Goal: Task Accomplishment & Management: Use online tool/utility

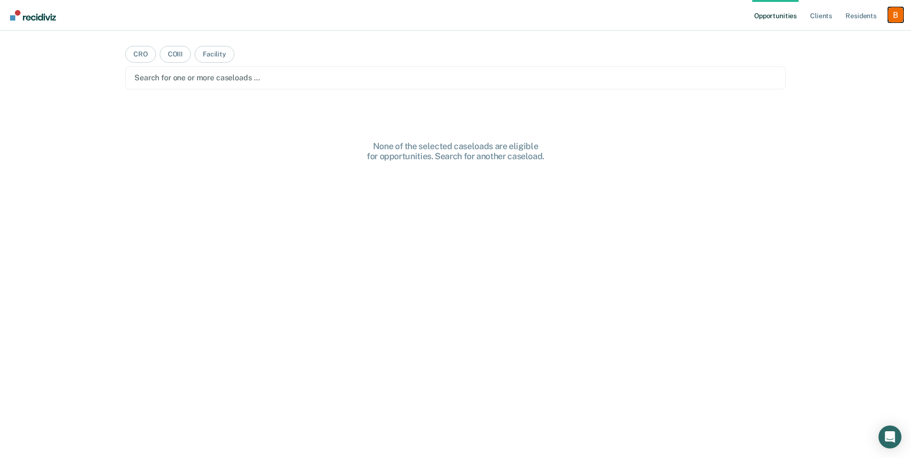
click at [900, 14] on div "Profile dropdown button" at bounding box center [895, 14] width 15 height 15
click at [864, 36] on link "Profile" at bounding box center [857, 39] width 77 height 8
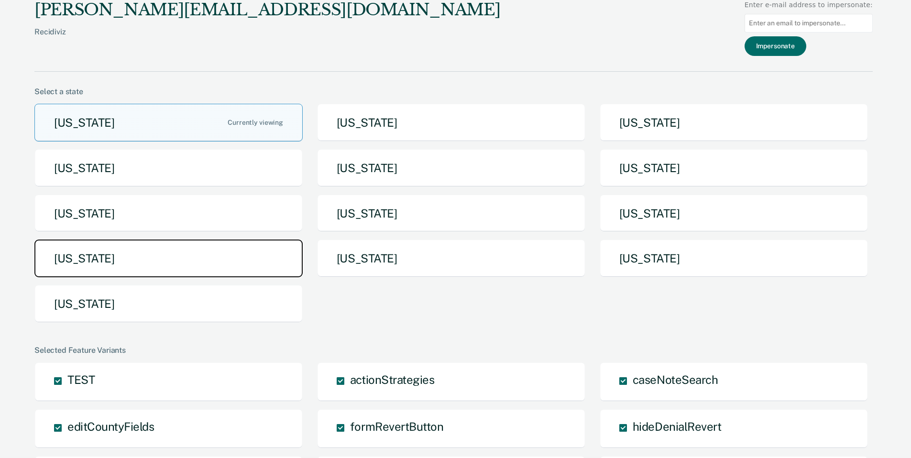
click at [228, 267] on button "Pennsylvania" at bounding box center [168, 259] width 268 height 38
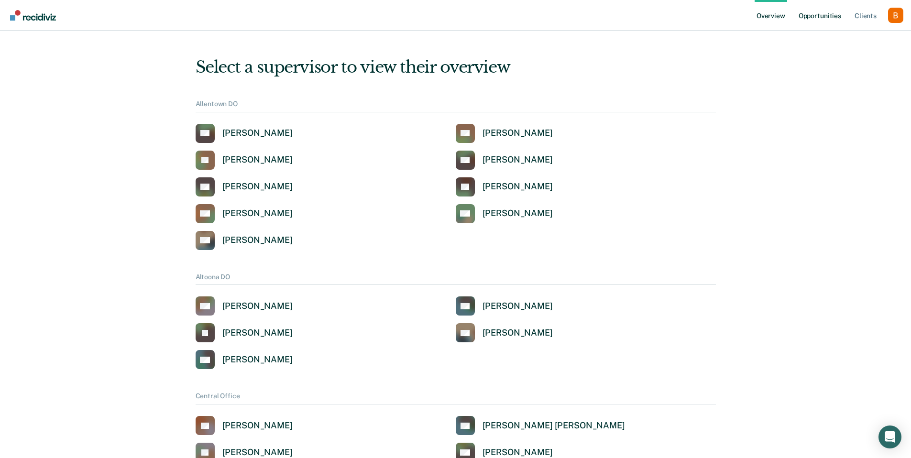
click at [840, 14] on link "Opportunities" at bounding box center [820, 15] width 46 height 31
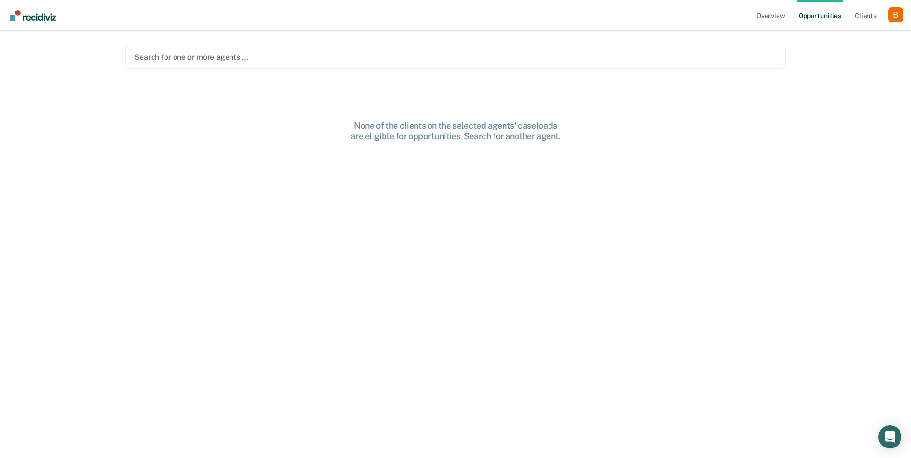
click at [570, 57] on div at bounding box center [455, 57] width 642 height 11
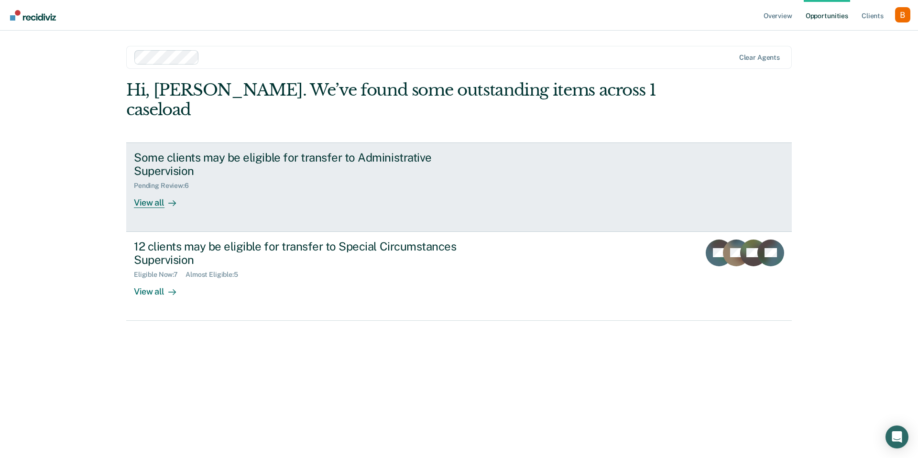
click at [360, 151] on div "Some clients may be eligible for transfer to Administrative Supervision" at bounding box center [302, 165] width 336 height 28
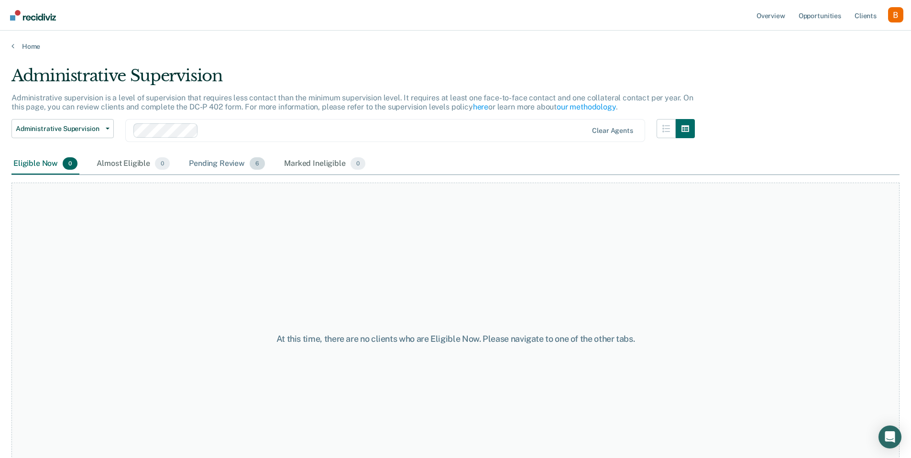
click at [224, 163] on div "Pending Review 6" at bounding box center [227, 164] width 80 height 21
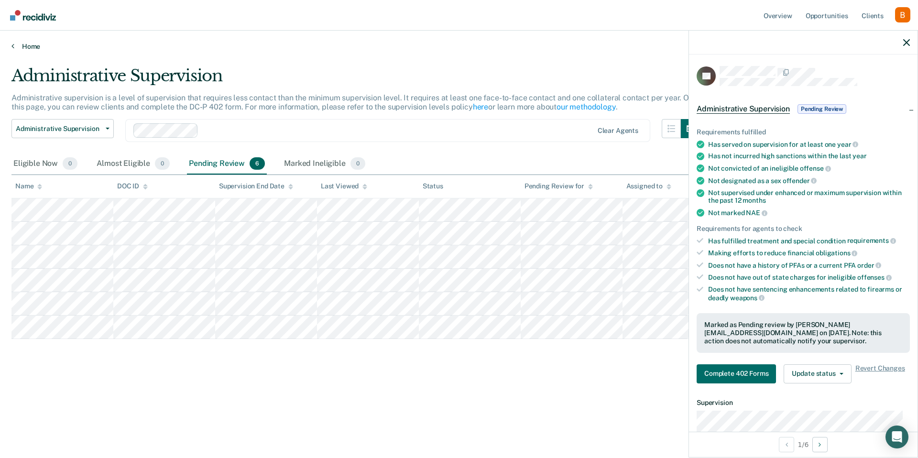
click at [24, 50] on link "Home" at bounding box center [458, 46] width 895 height 9
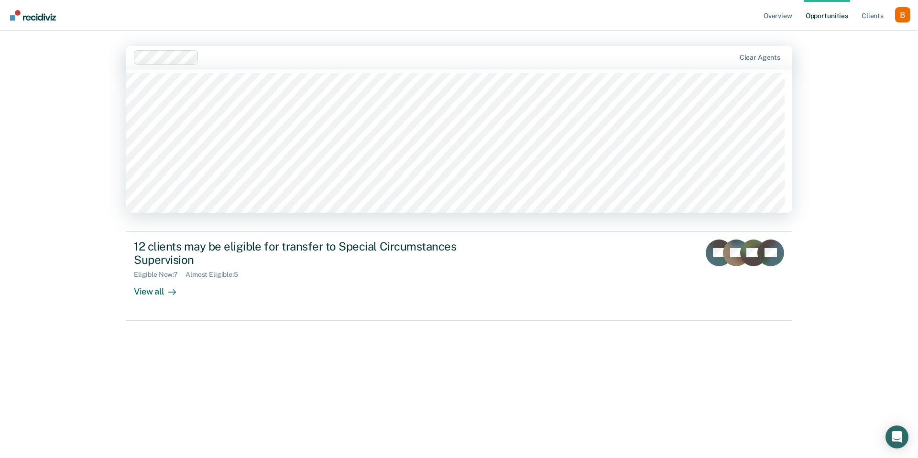
click at [451, 55] on div at bounding box center [469, 57] width 532 height 11
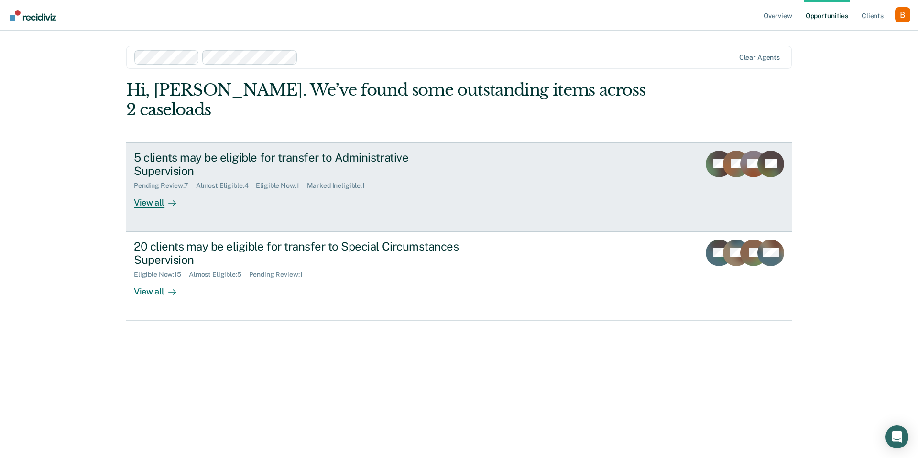
click at [187, 190] on div "View all" at bounding box center [161, 199] width 54 height 19
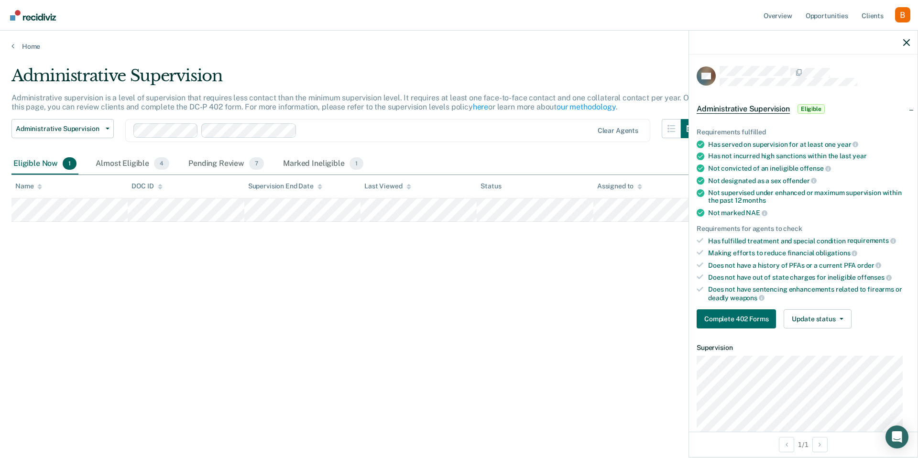
click at [507, 275] on div "Administrative Supervision Administrative supervision is a level of supervision…" at bounding box center [458, 226] width 895 height 320
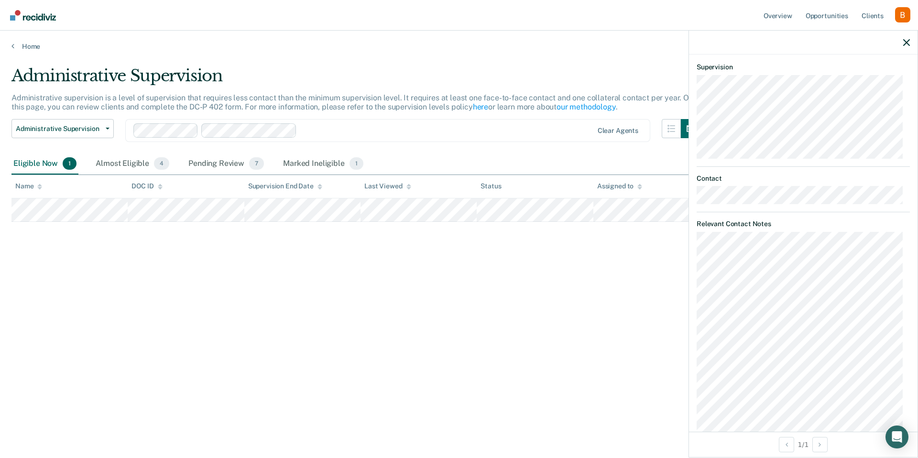
scroll to position [320, 0]
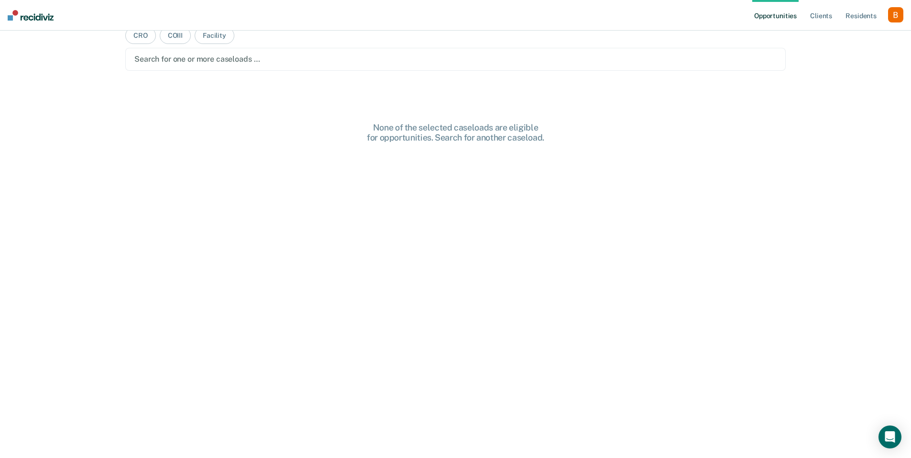
scroll to position [34, 0]
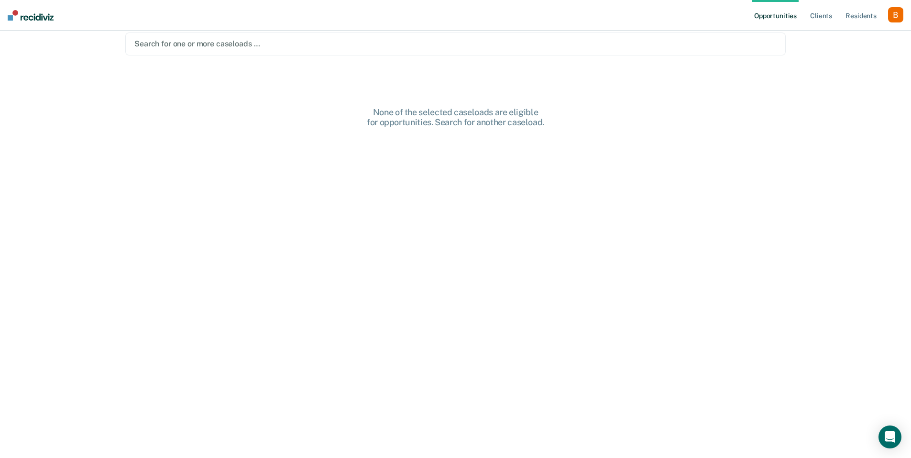
click at [896, 31] on div "Opportunities Client s Resident s Profile How it works Log Out CRO COIII Facili…" at bounding box center [455, 195] width 911 height 458
click at [895, 15] on div "button" at bounding box center [895, 14] width 15 height 15
click at [831, 41] on link "Profile" at bounding box center [857, 39] width 77 height 8
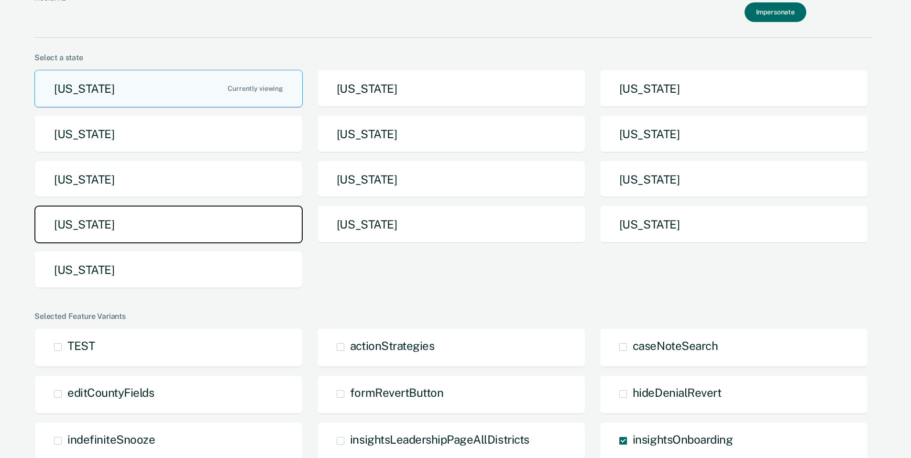
click at [239, 221] on button "Pennsylvania" at bounding box center [168, 225] width 268 height 38
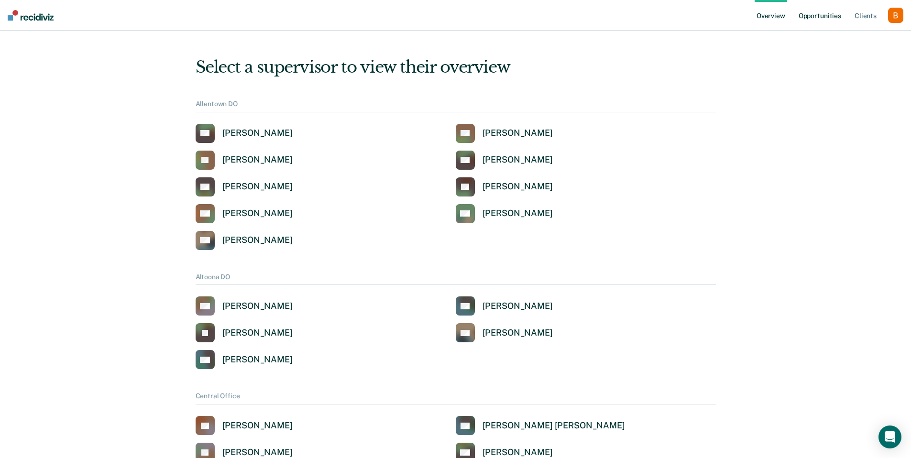
click at [830, 7] on link "Opportunities" at bounding box center [820, 15] width 46 height 31
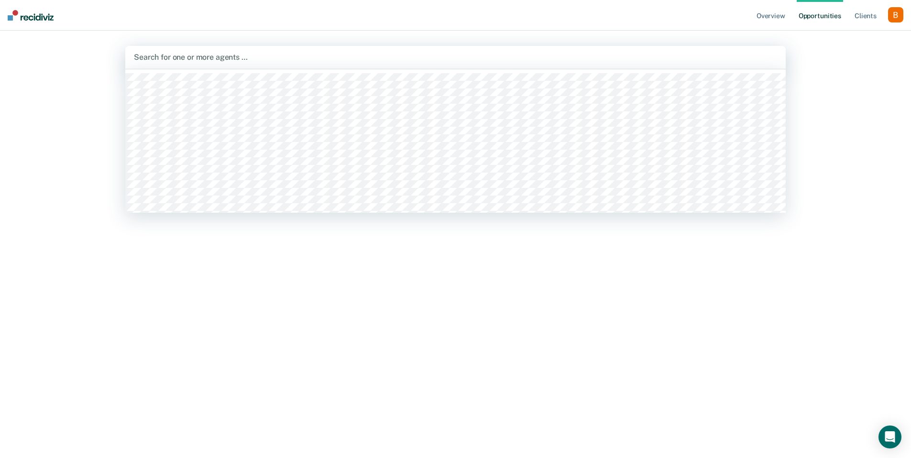
click at [626, 57] on div at bounding box center [455, 57] width 643 height 11
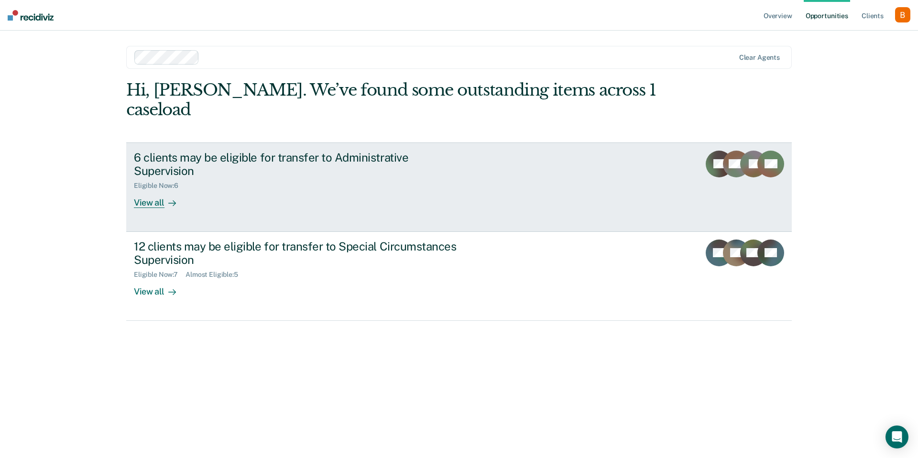
click at [342, 161] on div "6 clients may be eligible for transfer to Administrative Supervision Eligible N…" at bounding box center [313, 180] width 359 height 58
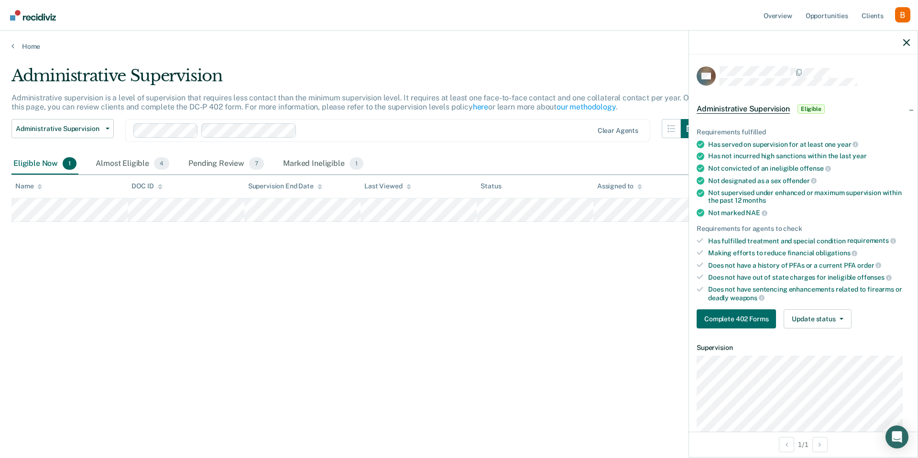
click at [739, 221] on ul "Requirements fulfilled Has served on supervision for at least one year Has not …" at bounding box center [803, 215] width 213 height 174
click at [900, 14] on div "Profile dropdown button" at bounding box center [902, 14] width 15 height 15
click at [868, 62] on link "Log Out" at bounding box center [864, 63] width 77 height 8
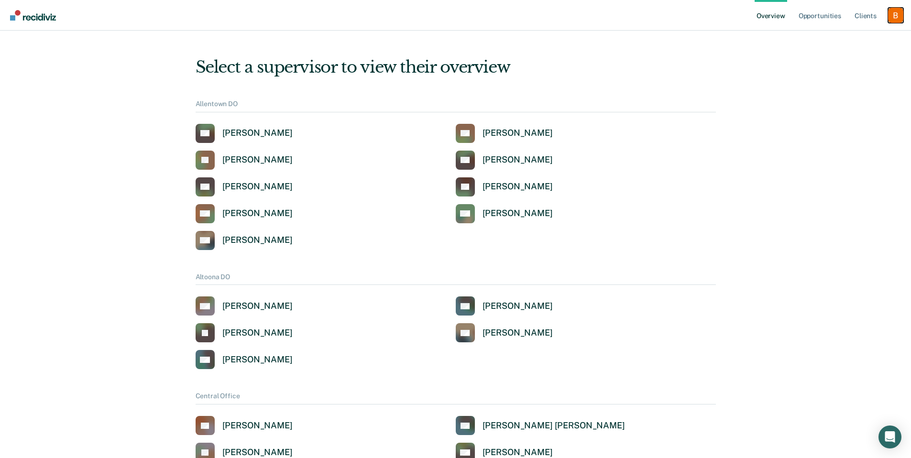
click at [897, 13] on div "Profile dropdown button" at bounding box center [895, 15] width 15 height 15
click at [844, 40] on link "Profile" at bounding box center [857, 38] width 77 height 8
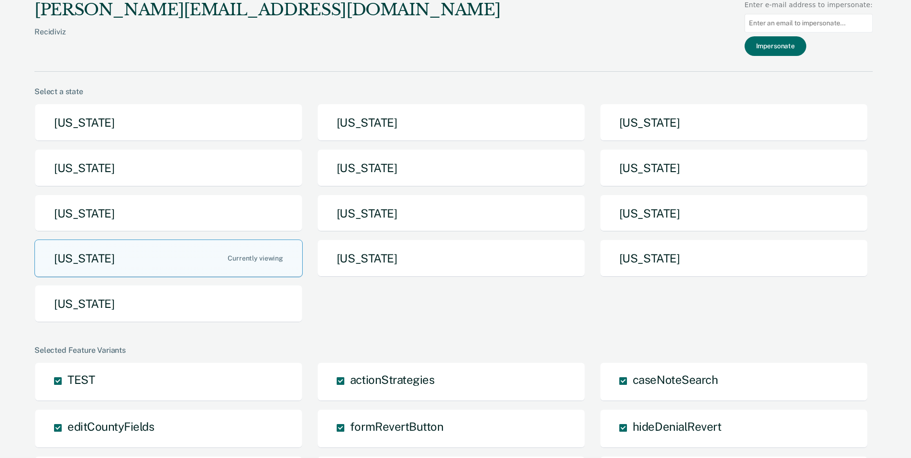
click at [57, 38] on div "Recidiviz" at bounding box center [267, 39] width 466 height 24
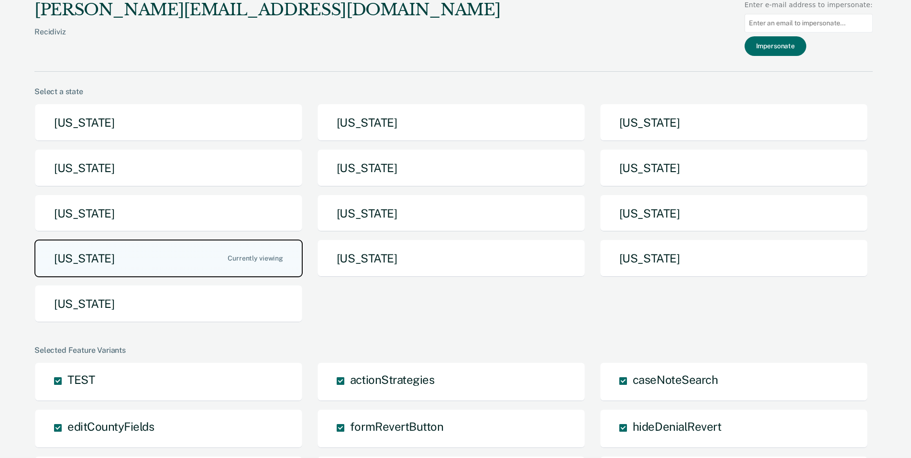
click at [131, 264] on button "Pennsylvania" at bounding box center [168, 259] width 268 height 38
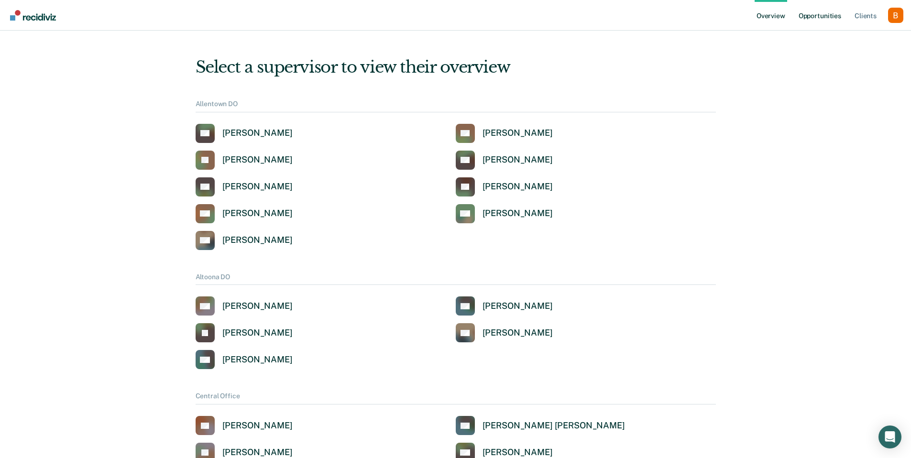
click at [798, 15] on link "Opportunities" at bounding box center [820, 15] width 46 height 31
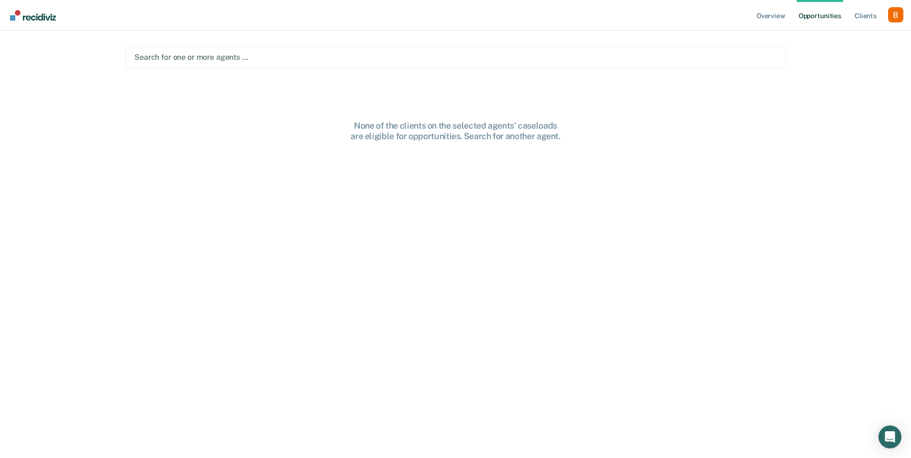
click at [257, 61] on div "Search for one or more agents …" at bounding box center [455, 57] width 644 height 13
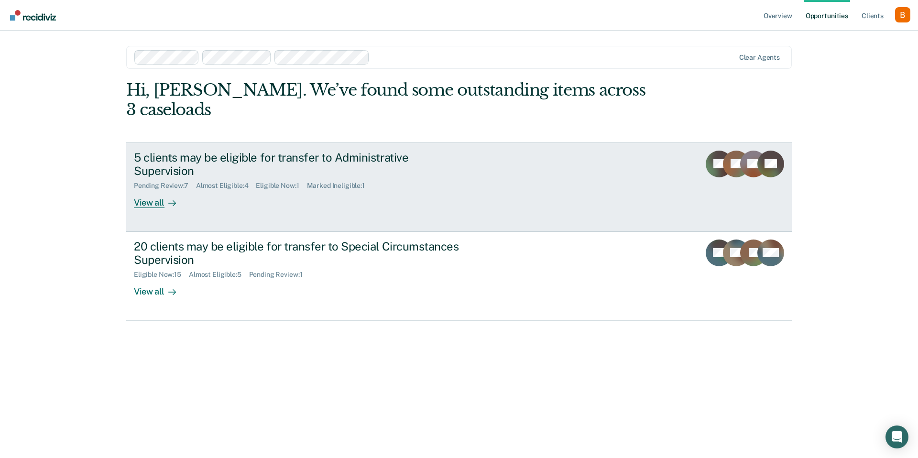
click at [214, 178] on div "Pending Review : 7 Almost Eligible : 4 Eligible Now : 1 Marked Ineligible : 1" at bounding box center [302, 184] width 336 height 12
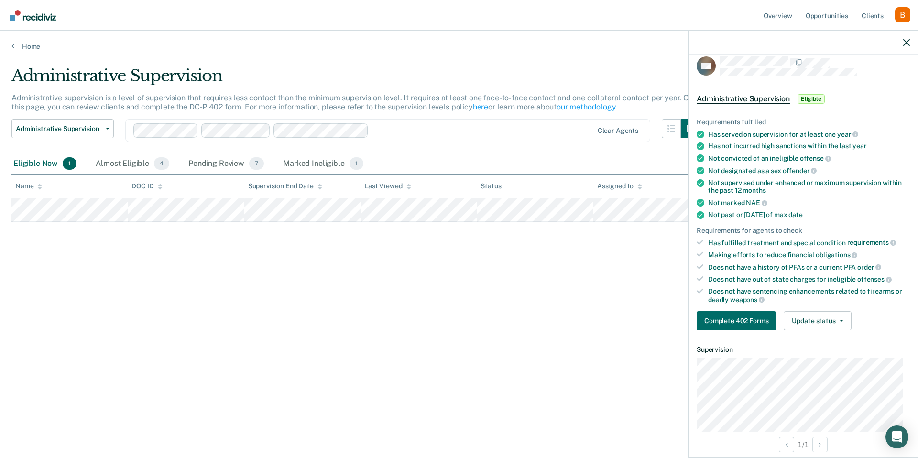
scroll to position [7, 0]
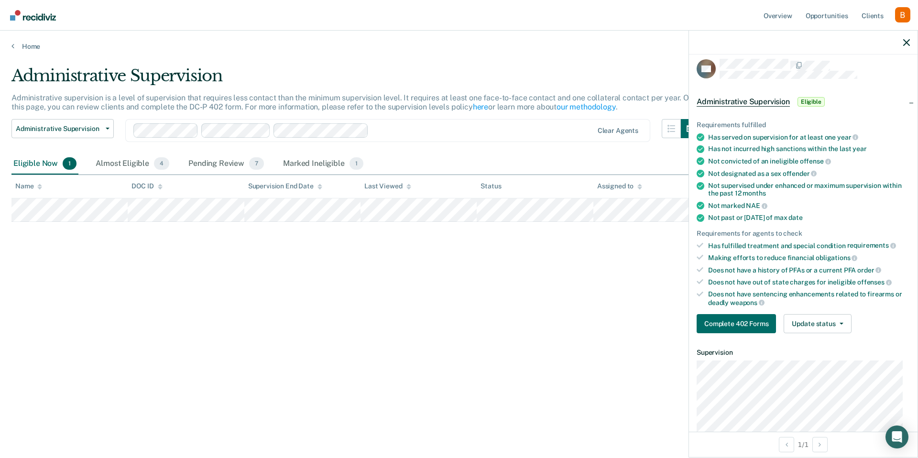
click at [868, 157] on div "Not convicted of an ineligible offense" at bounding box center [809, 161] width 202 height 9
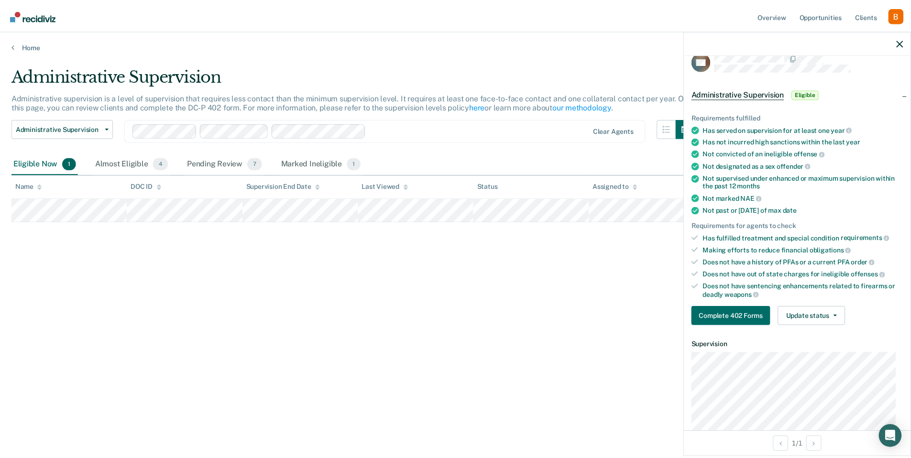
scroll to position [0, 0]
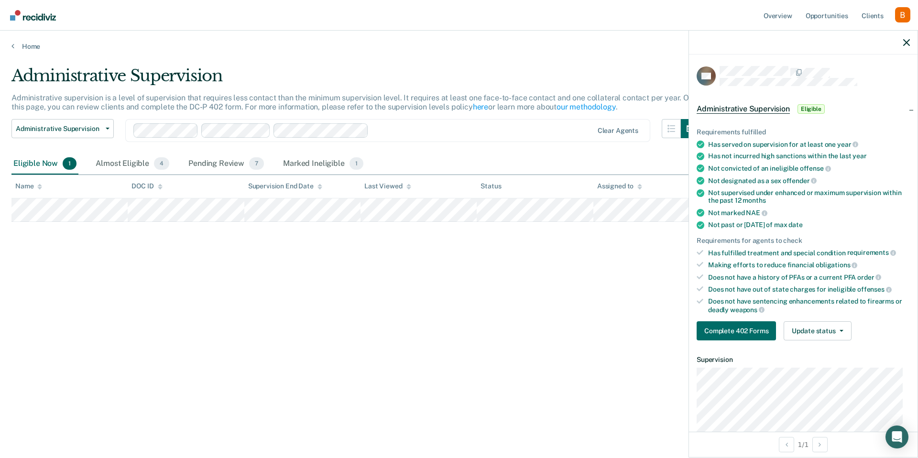
click at [414, 295] on div "Administrative Supervision Administrative supervision is a level of supervision…" at bounding box center [458, 226] width 895 height 320
drag, startPoint x: 835, startPoint y: 221, endPoint x: 708, endPoint y: 222, distance: 126.3
click at [708, 222] on div "Not past or [DATE] of max date" at bounding box center [809, 225] width 202 height 8
copy div "Not past or [DATE] of max date"
click at [266, 59] on main "Administrative Supervision Administrative supervision is a level of supervision…" at bounding box center [459, 253] width 918 height 405
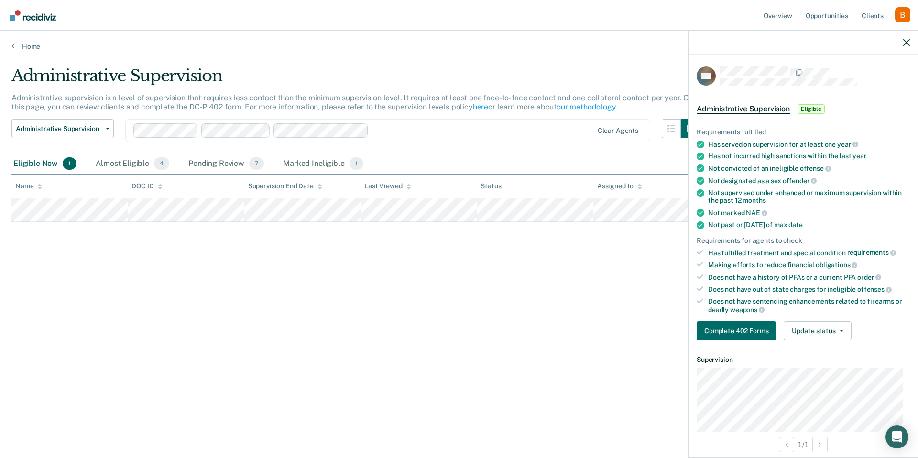
click at [420, 311] on div "Administrative Supervision Administrative supervision is a level of supervision…" at bounding box center [458, 226] width 895 height 320
click at [24, 44] on link "Home" at bounding box center [458, 46] width 895 height 9
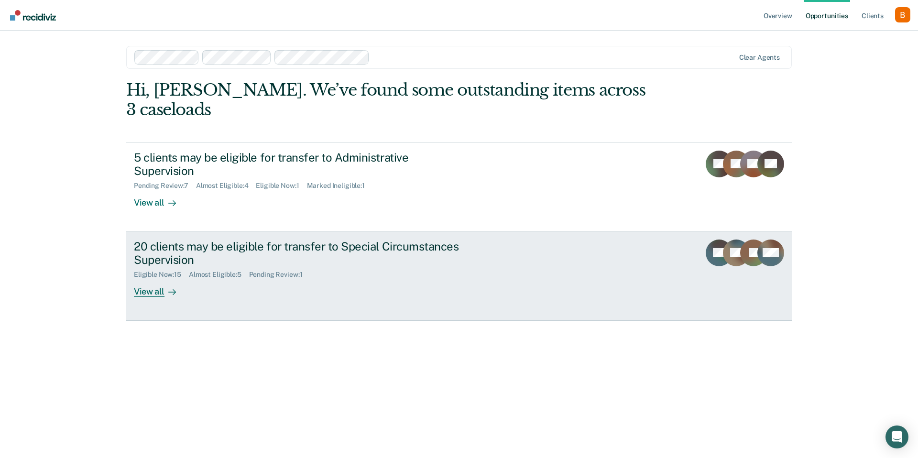
click at [200, 240] on div "20 clients may be eligible for transfer to Special Circumstances Supervision" at bounding box center [302, 254] width 336 height 28
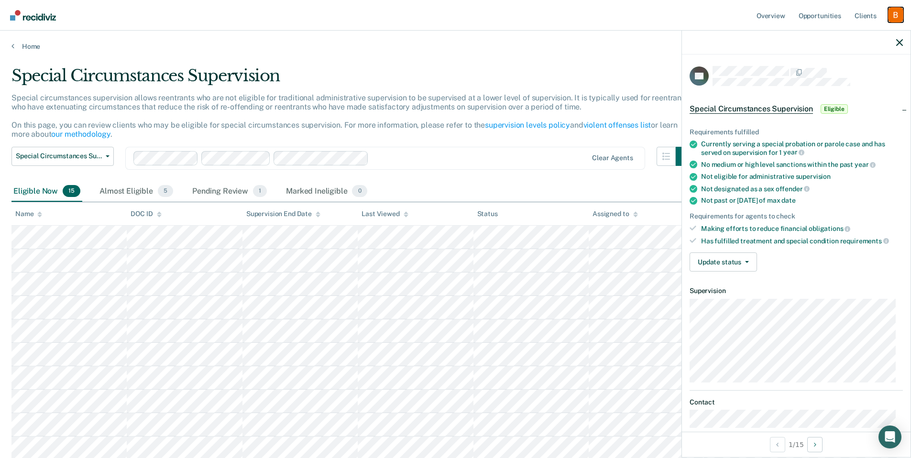
click at [888, 15] on div "Profile dropdown button" at bounding box center [895, 14] width 15 height 15
click at [855, 50] on link "How it works" at bounding box center [857, 51] width 77 height 8
click at [683, 18] on nav "Overview Opportunities Client s Profile How it works Log Out" at bounding box center [455, 15] width 911 height 31
click at [896, 41] on icon "button" at bounding box center [899, 42] width 7 height 7
drag, startPoint x: 845, startPoint y: 202, endPoint x: 704, endPoint y: 199, distance: 141.1
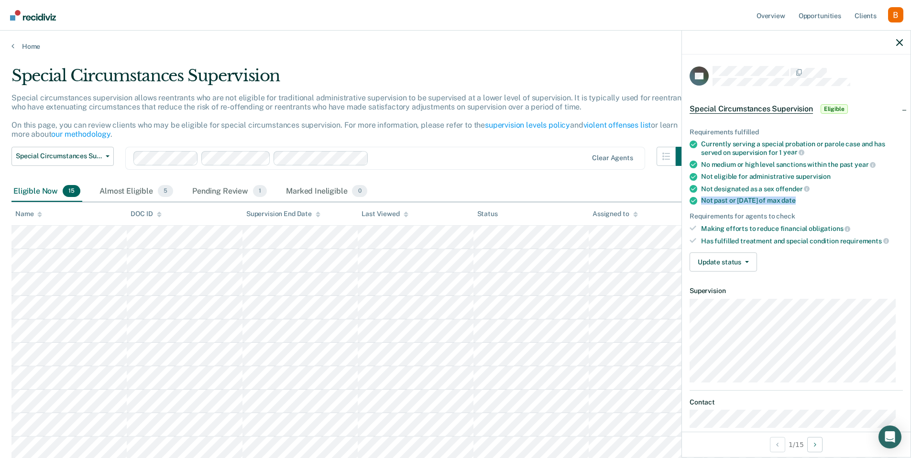
click at [704, 199] on div "Not past or [DATE] of max date" at bounding box center [802, 201] width 202 height 8
copy div "Not past or [DATE] of max date"
